Goal: Find specific page/section: Find specific page/section

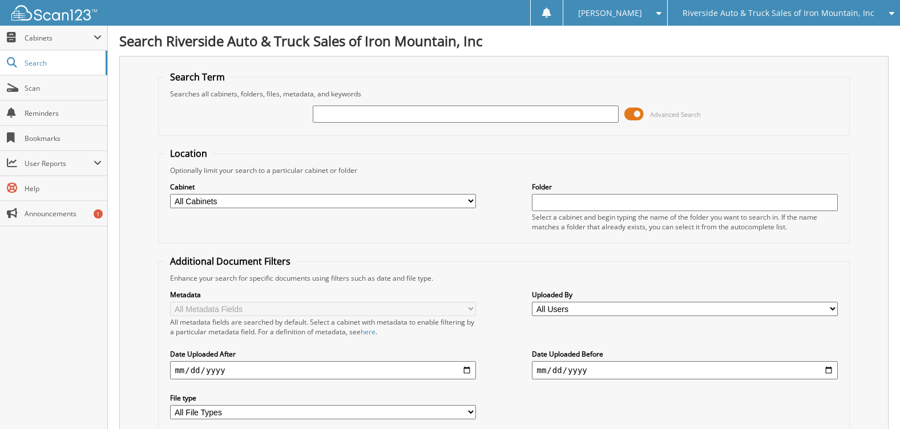
click at [349, 111] on input "text" at bounding box center [465, 114] width 305 height 17
type input "7068880"
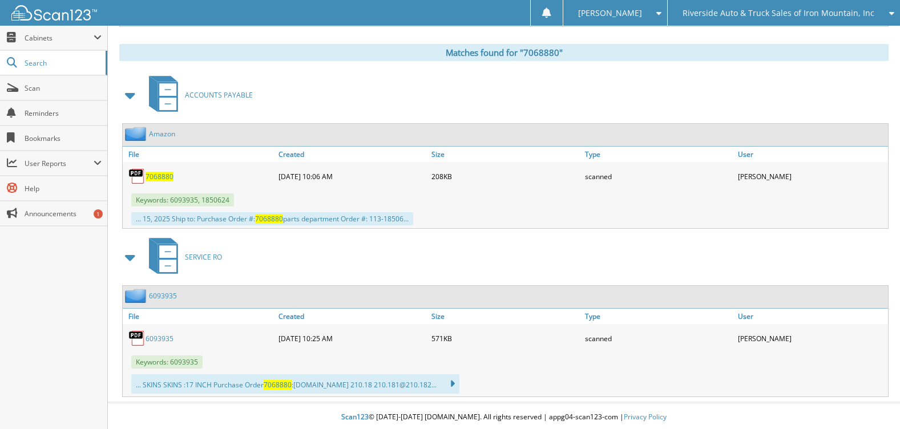
scroll to position [400, 0]
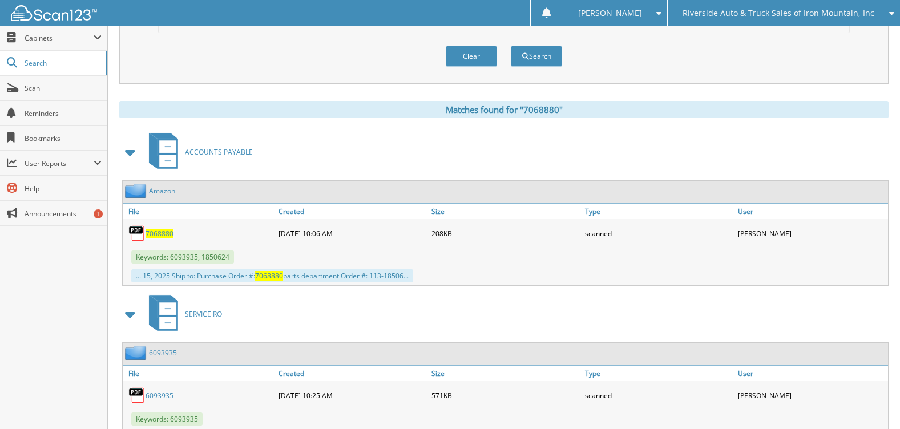
click at [160, 237] on span "7068880" at bounding box center [160, 234] width 28 height 10
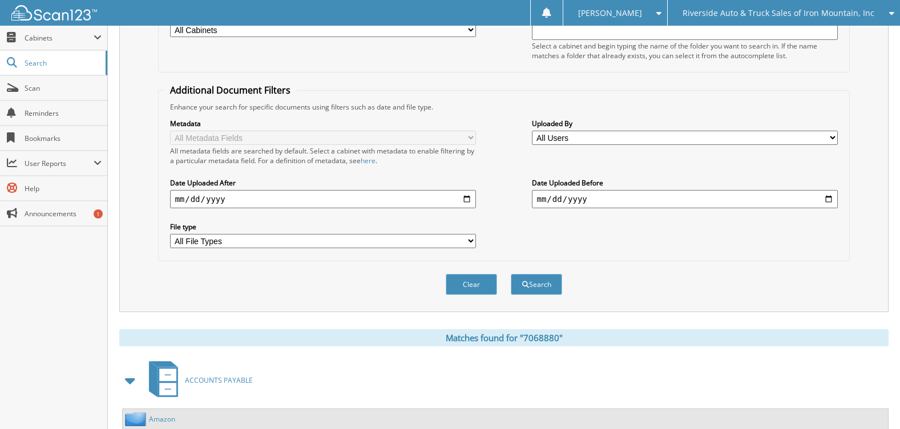
scroll to position [0, 0]
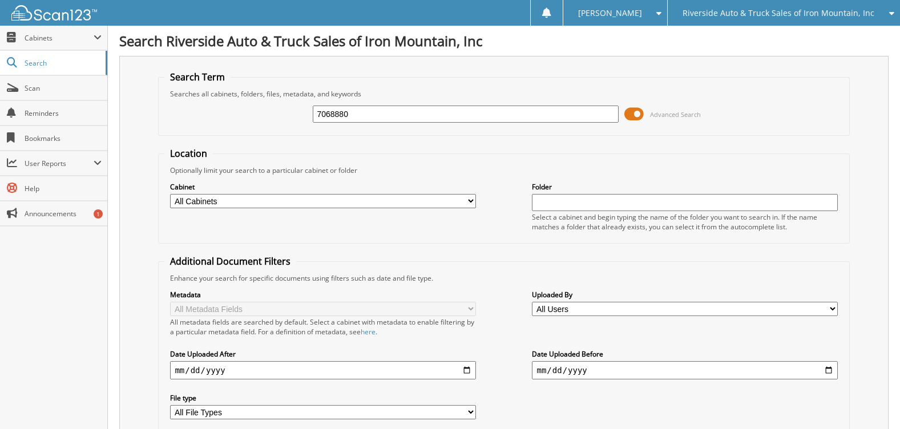
drag, startPoint x: 361, startPoint y: 111, endPoint x: 164, endPoint y: 107, distance: 197.0
click at [163, 107] on fieldset "Search Term Searches all cabinets, folders, files, metadata, and keywords 70688…" at bounding box center [503, 103] width 691 height 65
type input "7068934"
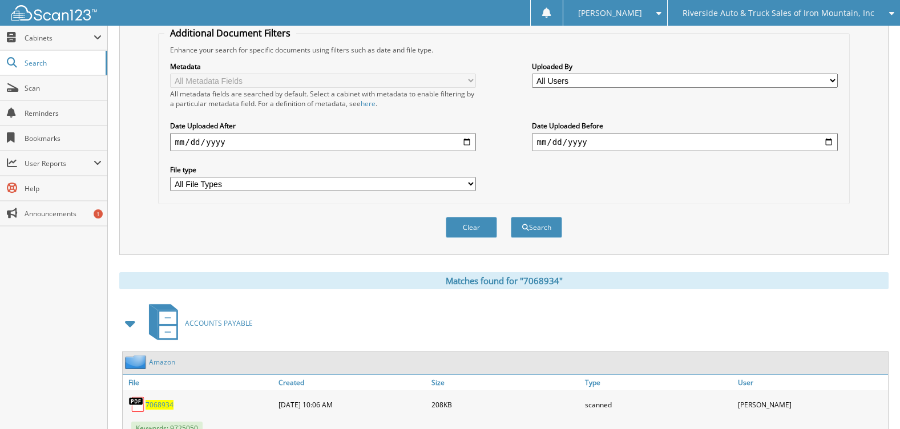
scroll to position [297, 0]
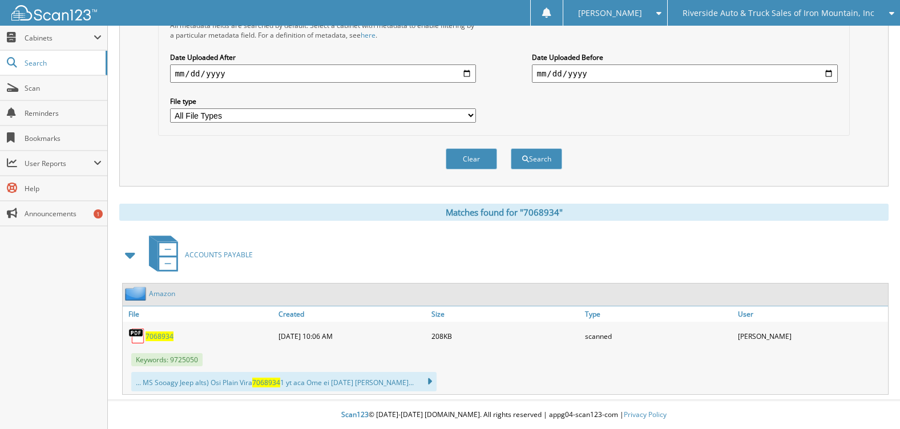
click at [156, 333] on span "7068934" at bounding box center [160, 337] width 28 height 10
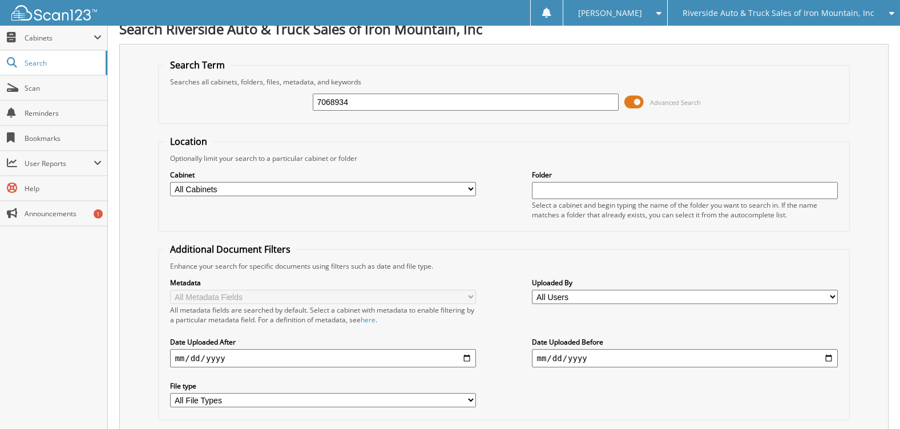
scroll to position [0, 0]
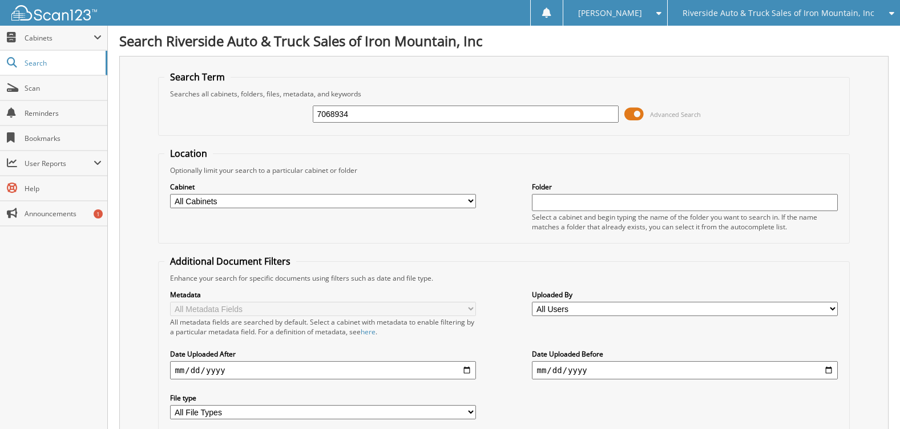
drag, startPoint x: 363, startPoint y: 117, endPoint x: 219, endPoint y: 118, distance: 143.9
click at [206, 115] on div "7068934 Advanced Search" at bounding box center [503, 114] width 679 height 31
type input "7068900"
click at [630, 116] on span at bounding box center [634, 114] width 19 height 17
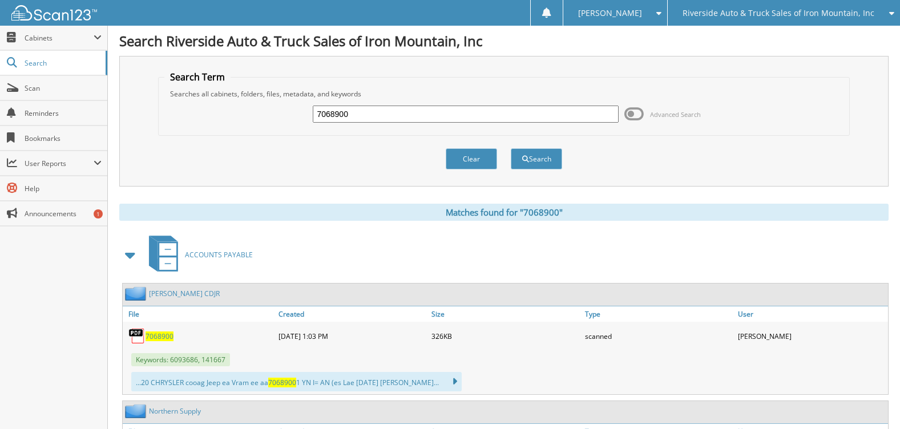
click at [159, 336] on span "7068900" at bounding box center [160, 337] width 28 height 10
drag, startPoint x: 406, startPoint y: 108, endPoint x: 144, endPoint y: 67, distance: 264.7
click at [146, 67] on div "Search Term Searches all cabinets, folders, files, metadata, and keywords 70689…" at bounding box center [504, 121] width 770 height 131
type input "7068974"
click at [553, 155] on button "Search" at bounding box center [536, 158] width 51 height 21
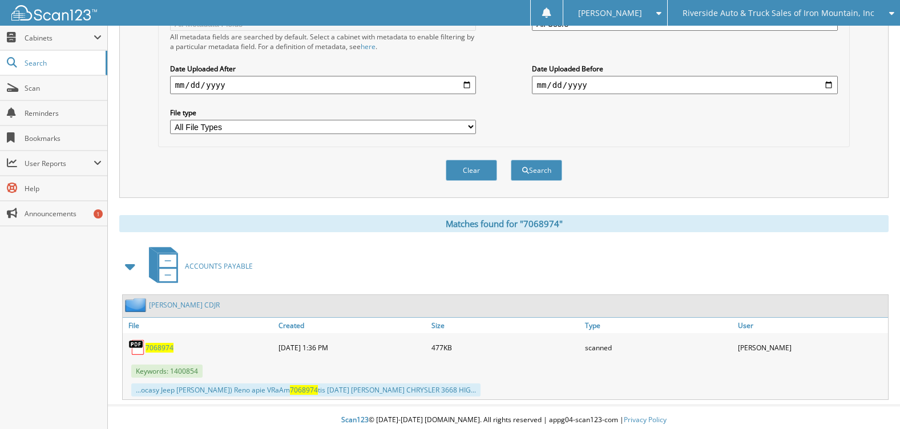
scroll to position [291, 0]
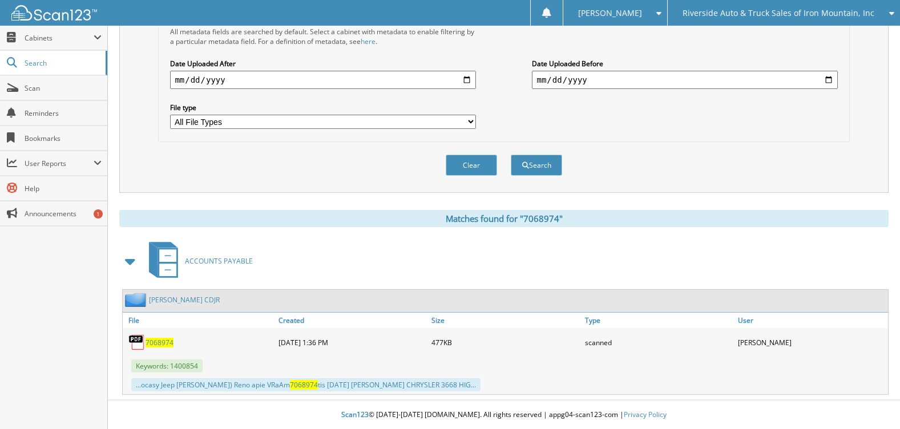
click at [158, 341] on span "7068974" at bounding box center [160, 343] width 28 height 10
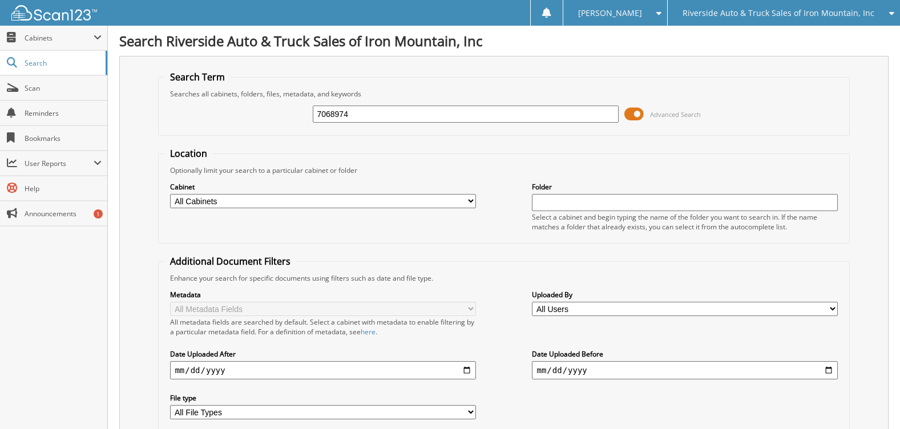
drag, startPoint x: 368, startPoint y: 116, endPoint x: 186, endPoint y: 87, distance: 184.5
click at [188, 87] on fieldset "Search Term Searches all cabinets, folders, files, metadata, and keywords 70689…" at bounding box center [503, 103] width 691 height 65
type input "7068860"
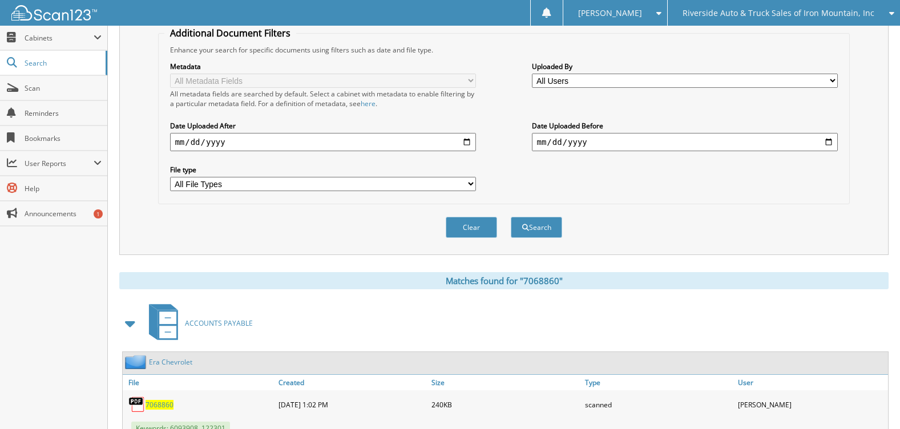
scroll to position [343, 0]
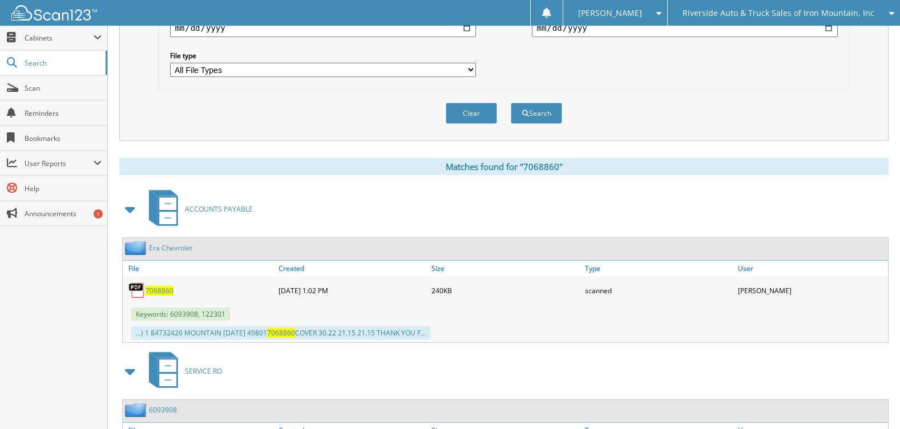
click at [158, 290] on span "7068860" at bounding box center [160, 291] width 28 height 10
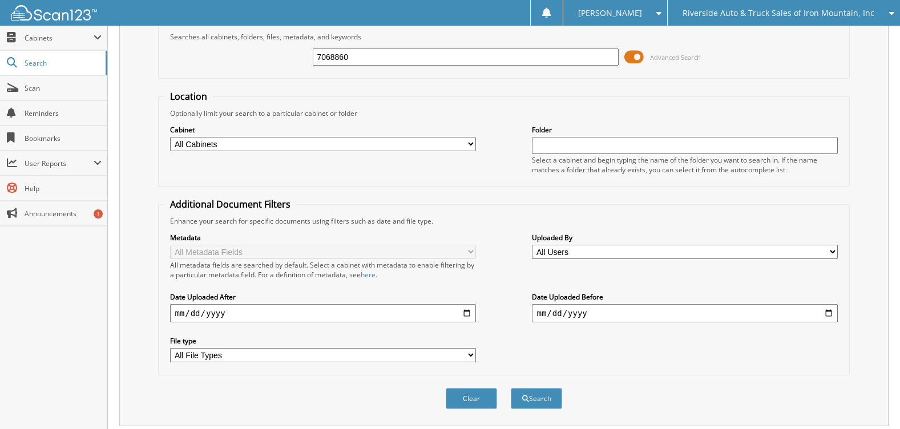
scroll to position [0, 0]
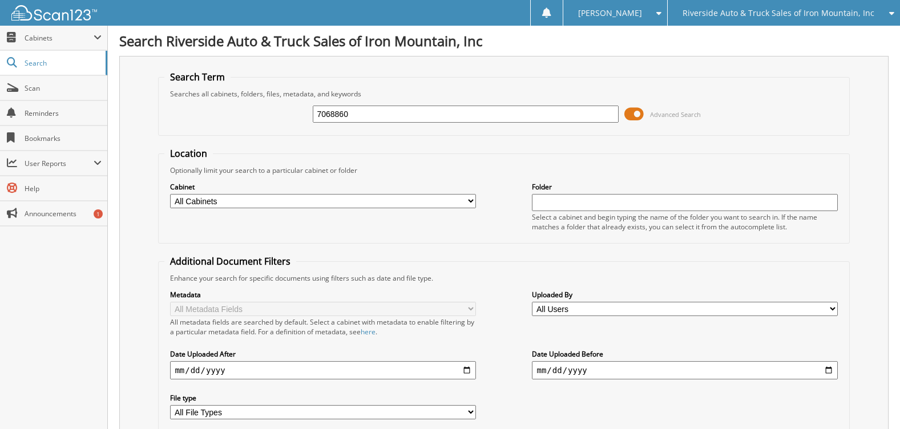
drag, startPoint x: 359, startPoint y: 116, endPoint x: 213, endPoint y: 115, distance: 146.2
click at [204, 112] on div "7068860 Advanced Search" at bounding box center [503, 114] width 679 height 31
type input "7068876"
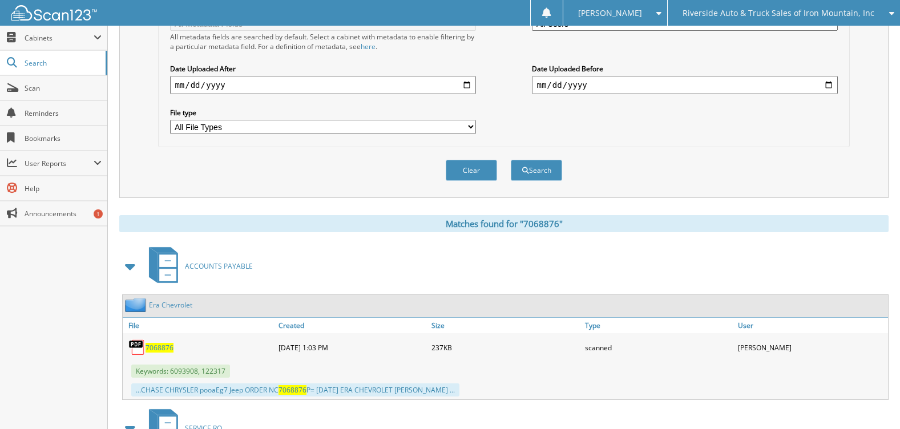
scroll to position [453, 0]
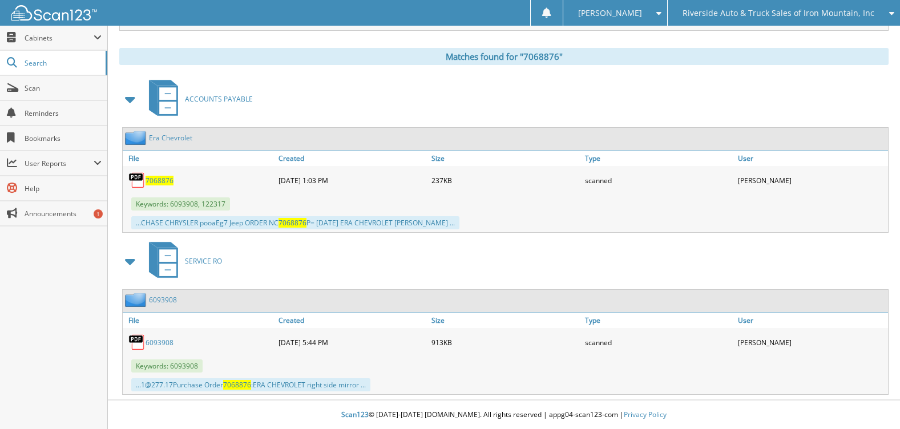
click at [156, 183] on span "7068876" at bounding box center [160, 181] width 28 height 10
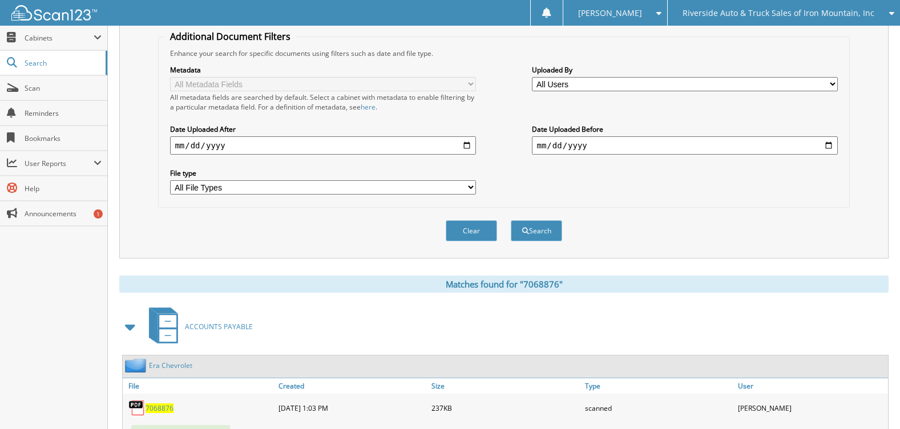
scroll to position [0, 0]
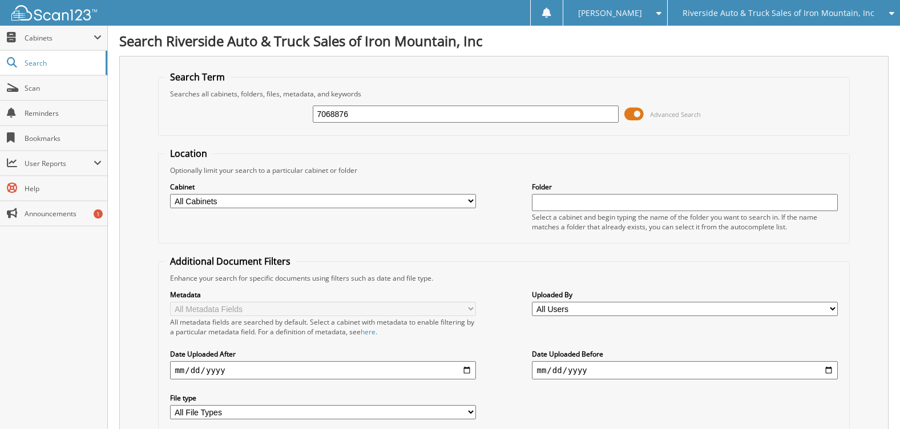
drag, startPoint x: 360, startPoint y: 111, endPoint x: 154, endPoint y: 103, distance: 206.2
click at [152, 103] on div "Search Term Searches all cabinets, folders, files, metadata, and keywords 70688…" at bounding box center [504, 270] width 770 height 428
type input "7068987"
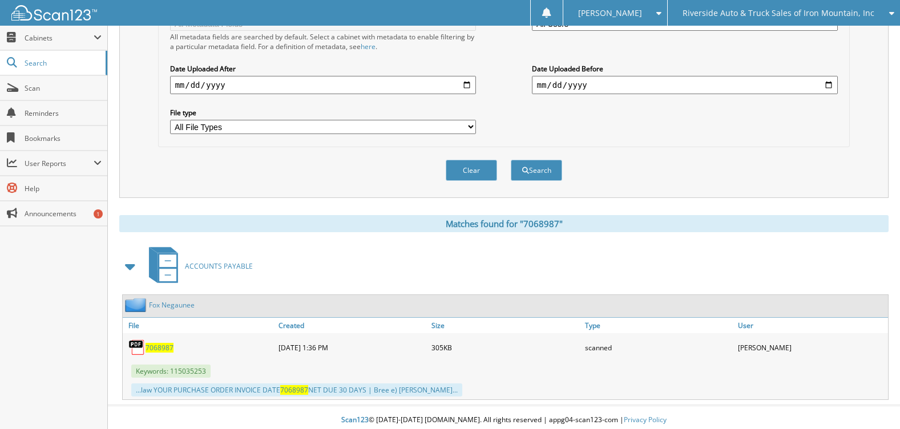
scroll to position [291, 0]
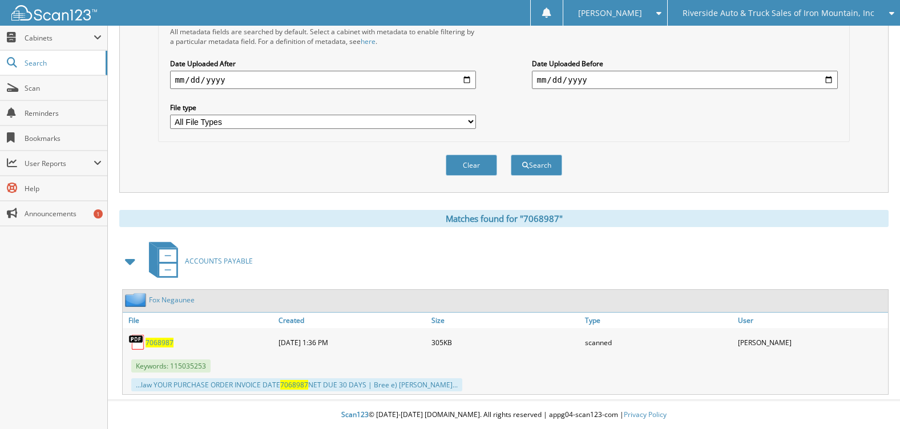
click at [151, 342] on span "7068987" at bounding box center [160, 343] width 28 height 10
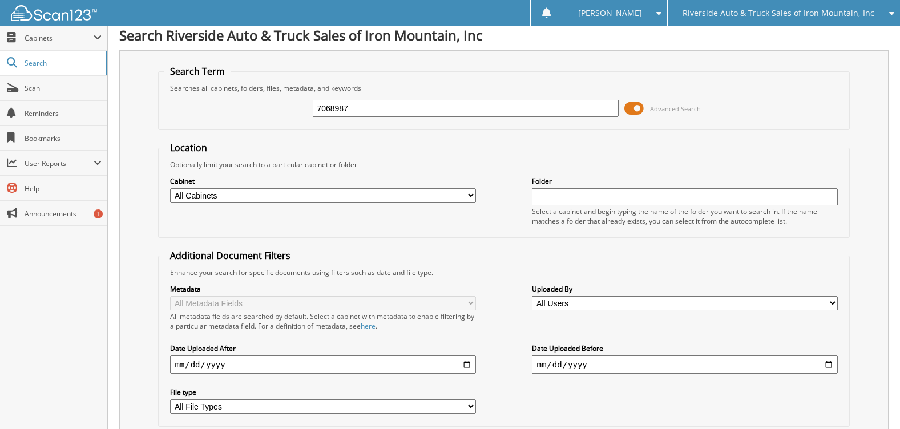
drag, startPoint x: 365, startPoint y: 110, endPoint x: 155, endPoint y: 112, distance: 210.7
click at [173, 111] on div "7068987 Advanced Search" at bounding box center [503, 108] width 679 height 31
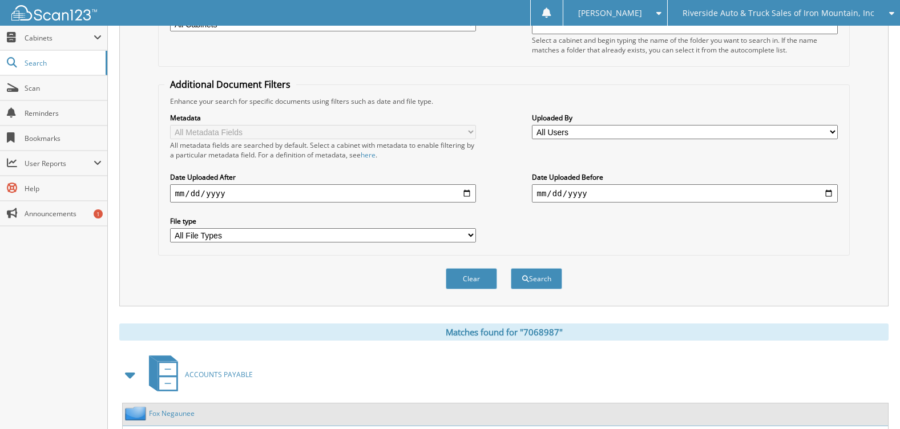
scroll to position [234, 0]
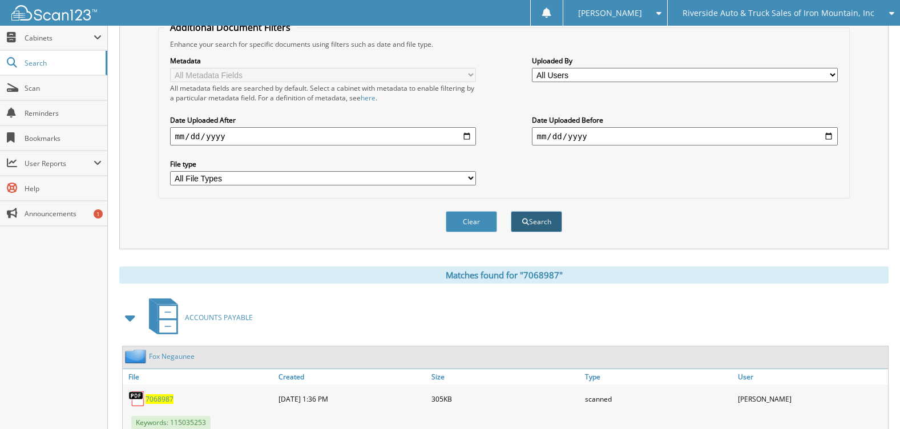
type input "7068996"
click at [546, 222] on button "Search" at bounding box center [536, 221] width 51 height 21
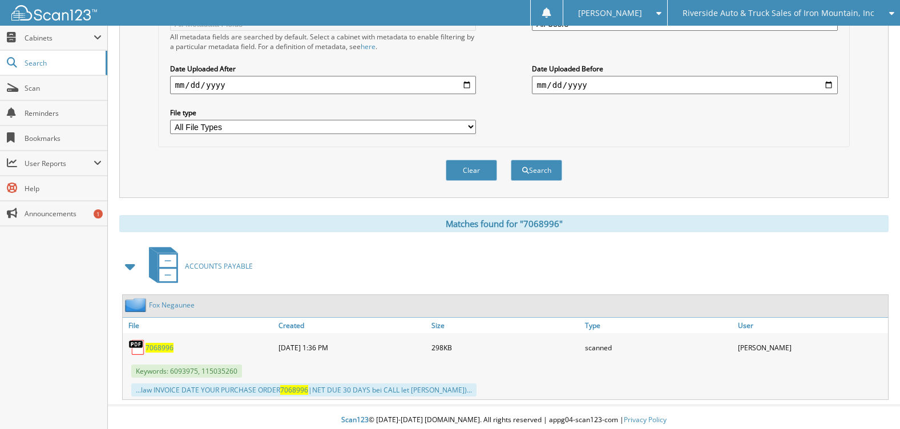
scroll to position [291, 0]
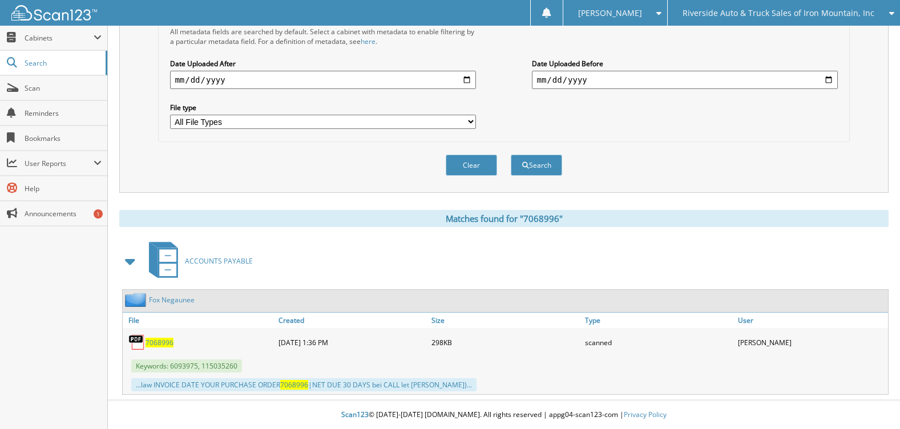
click at [156, 346] on span "7068996" at bounding box center [160, 343] width 28 height 10
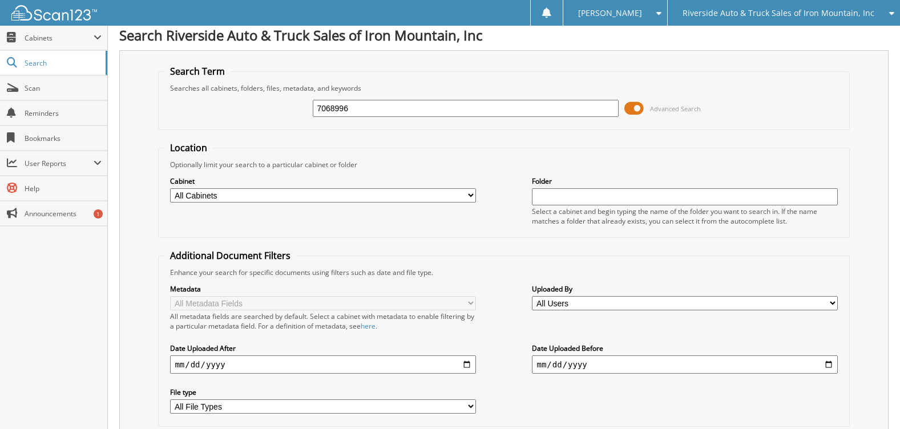
scroll to position [0, 0]
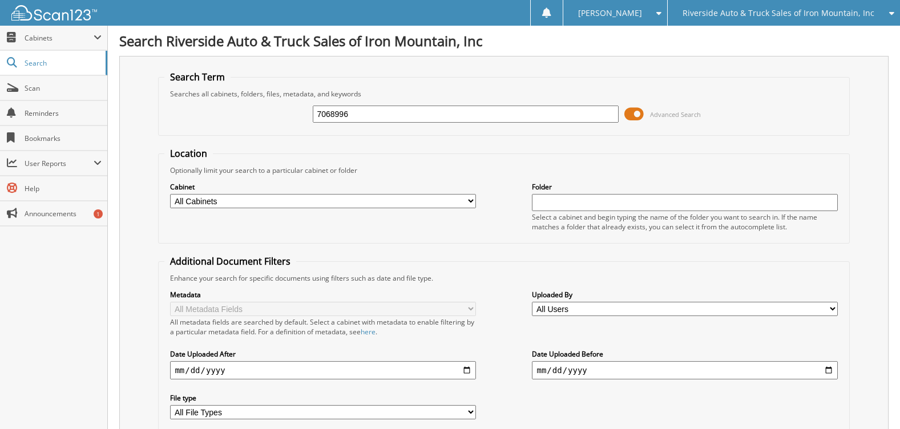
drag, startPoint x: 364, startPoint y: 111, endPoint x: 218, endPoint y: 106, distance: 146.2
click at [219, 106] on div "7068996 Advanced Search" at bounding box center [503, 114] width 679 height 31
type input "7068953"
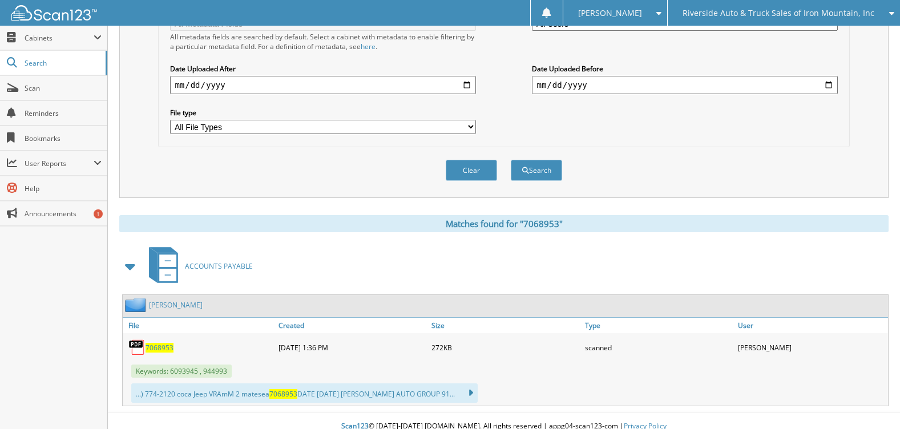
scroll to position [297, 0]
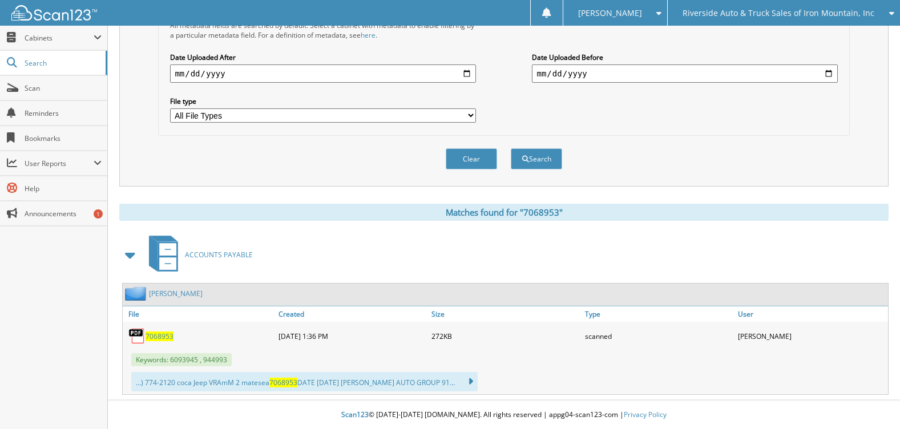
click at [158, 336] on span "7068953" at bounding box center [160, 337] width 28 height 10
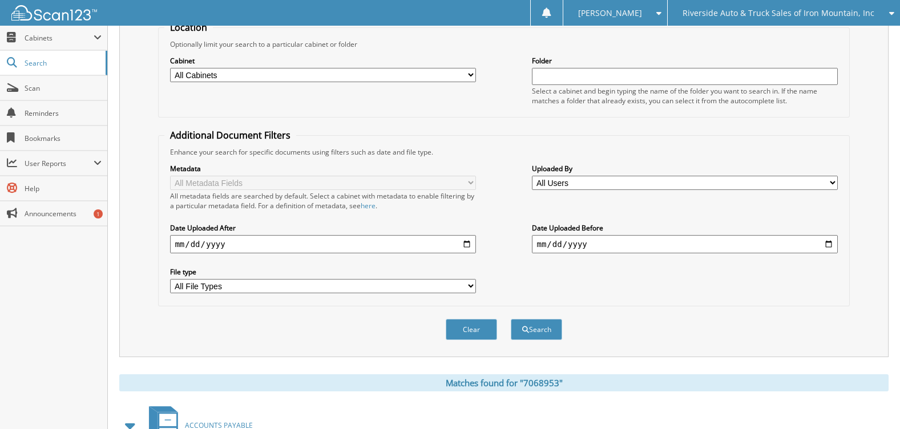
scroll to position [69, 0]
